Goal: Task Accomplishment & Management: Complete application form

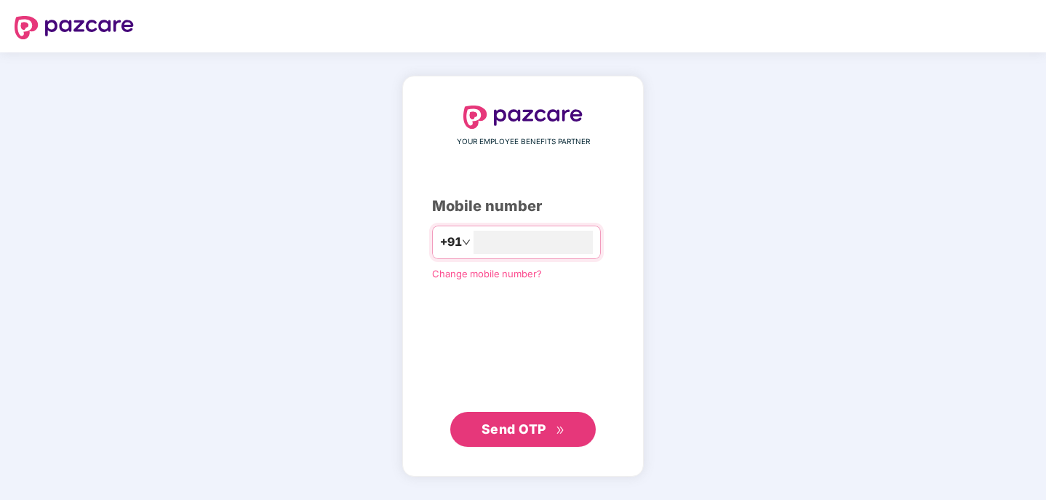
type input "**********"
click at [525, 419] on span "Send OTP" at bounding box center [524, 429] width 84 height 20
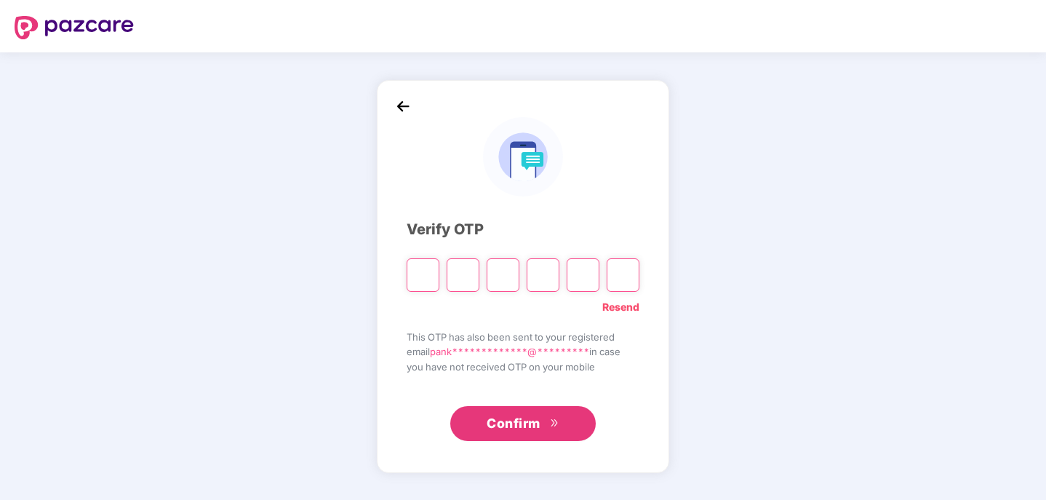
type input "*"
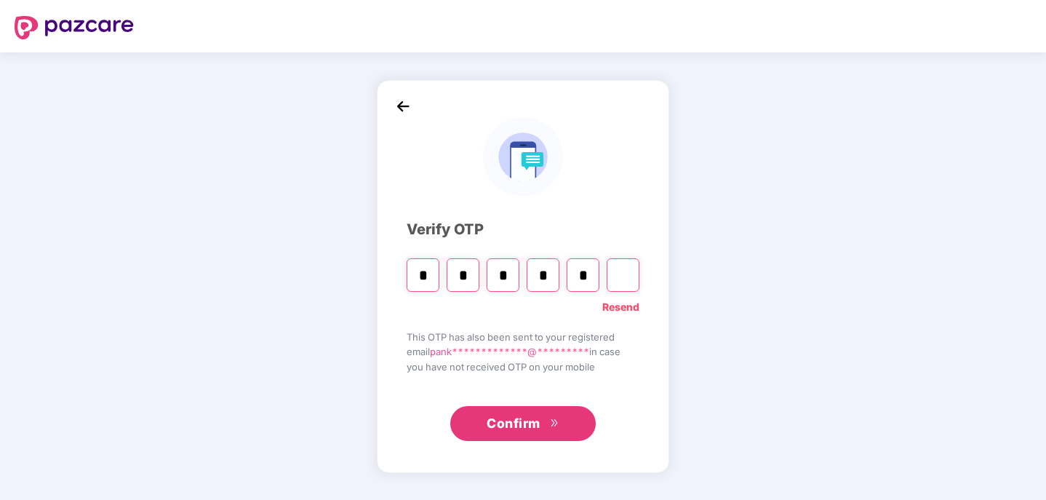
type input "*"
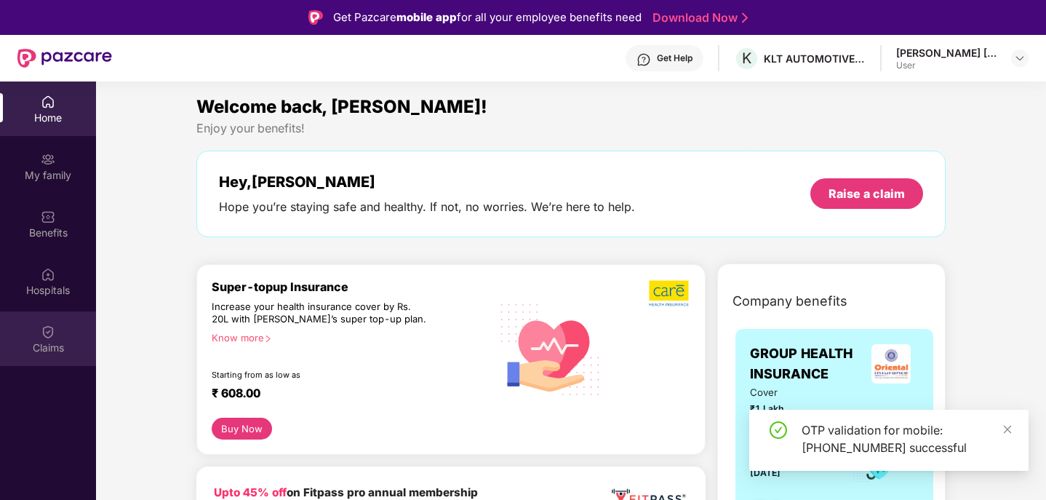
click at [44, 331] on img at bounding box center [48, 331] width 15 height 15
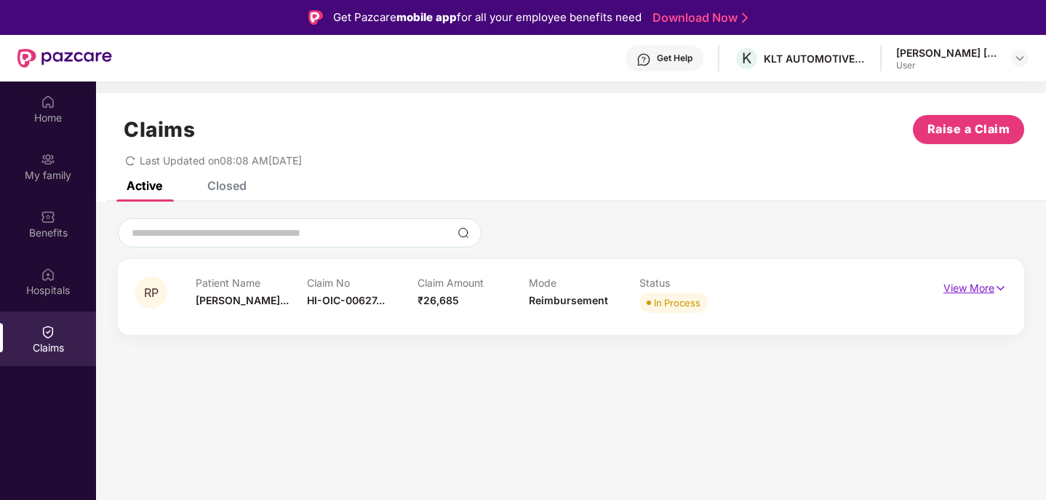
click at [982, 288] on p "View More" at bounding box center [975, 286] width 63 height 20
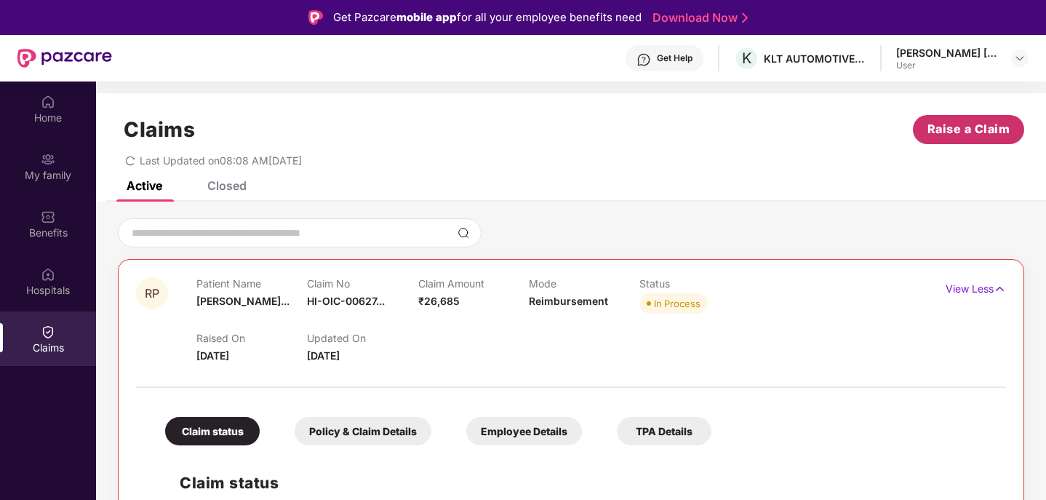
click at [970, 119] on button "Raise a Claim" at bounding box center [968, 129] width 111 height 29
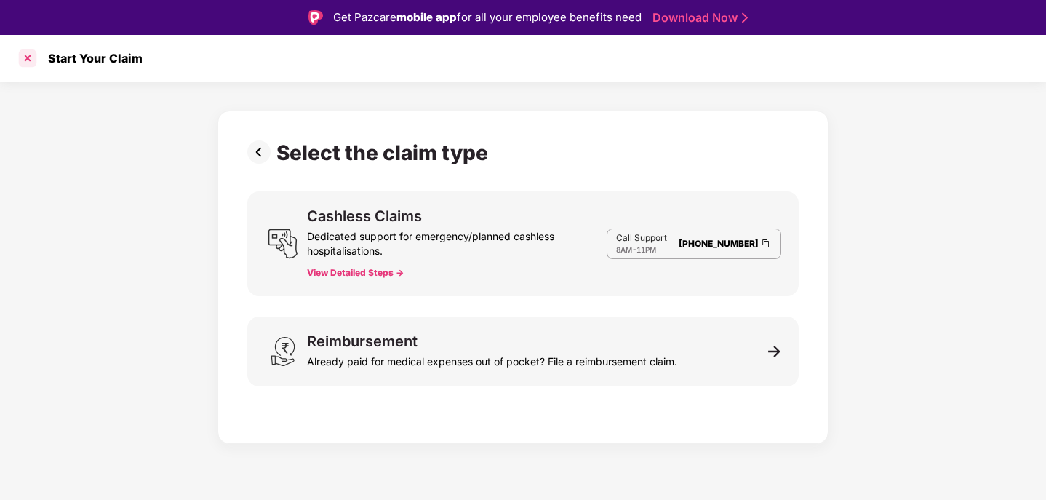
click at [28, 55] on div at bounding box center [27, 58] width 23 height 23
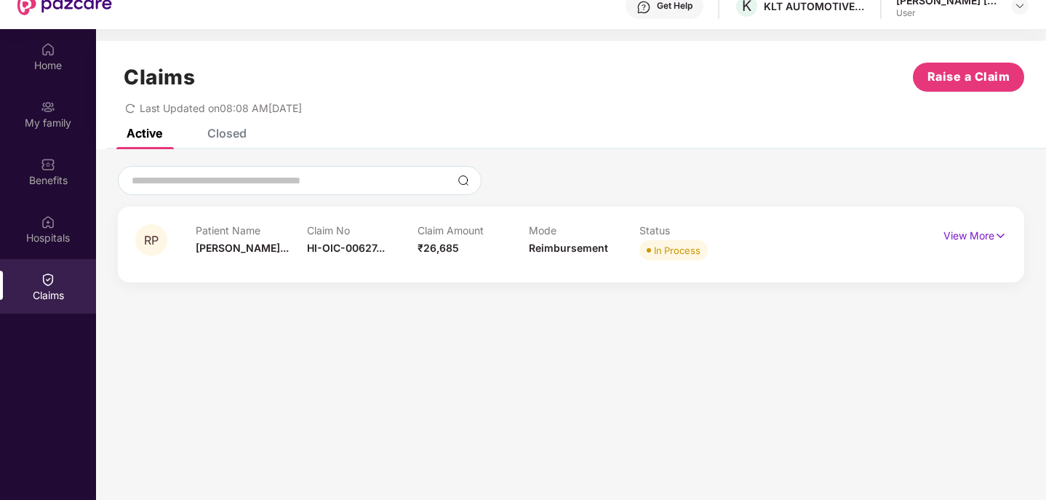
scroll to position [81, 0]
